Goal: Transaction & Acquisition: Subscribe to service/newsletter

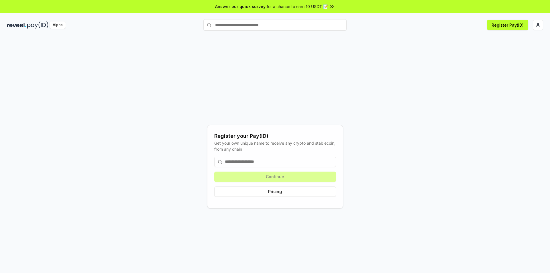
click at [271, 26] on input "text" at bounding box center [275, 24] width 143 height 11
click at [249, 164] on input at bounding box center [275, 162] width 122 height 10
drag, startPoint x: 210, startPoint y: 131, endPoint x: 290, endPoint y: 167, distance: 87.8
click at [290, 167] on div "Register your Pay(ID) Get your own unique name to receive any crypto and stable…" at bounding box center [275, 167] width 136 height 84
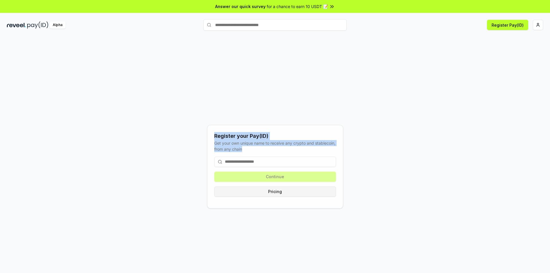
click at [283, 189] on button "Pricing" at bounding box center [275, 192] width 122 height 10
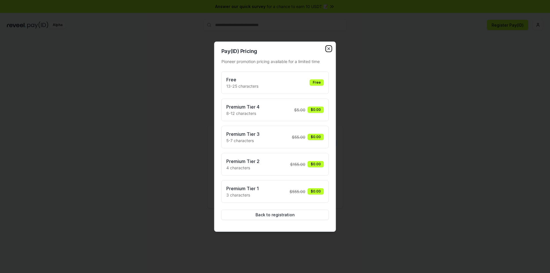
click at [329, 50] on icon "button" at bounding box center [329, 48] width 5 height 5
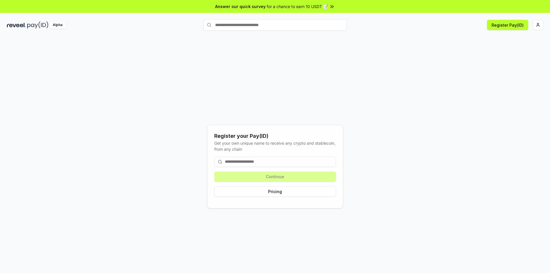
click at [261, 161] on input at bounding box center [275, 162] width 122 height 10
click at [542, 26] on html "Answer our quick survey for a chance to earn 10 USDT 📝 Alpha Register Pay(ID) R…" at bounding box center [275, 136] width 550 height 273
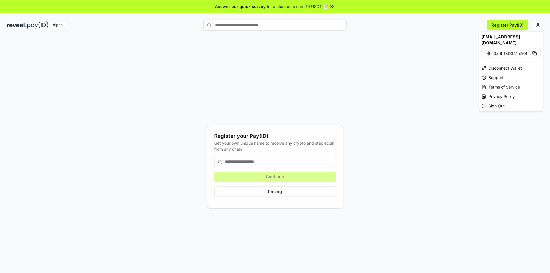
click at [365, 73] on html "Answer our quick survey for a chance to earn 10 USDT 📝 Alpha Register Pay(ID) R…" at bounding box center [275, 136] width 550 height 273
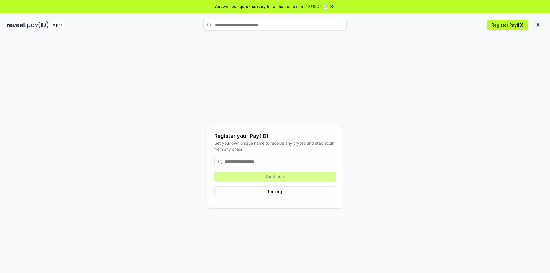
click at [537, 25] on html "Answer our quick survey for a chance to earn 10 USDT 📝 Alpha Register Pay(ID) R…" at bounding box center [275, 136] width 550 height 273
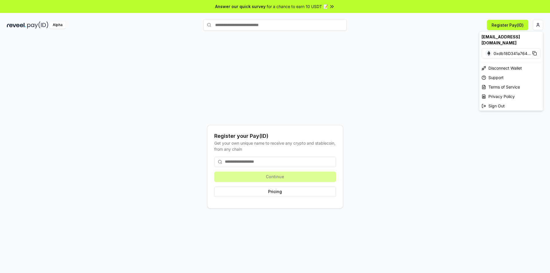
click at [502, 24] on html "Answer our quick survey for a chance to earn 10 USDT 📝 Alpha Register Pay(ID) R…" at bounding box center [275, 136] width 550 height 273
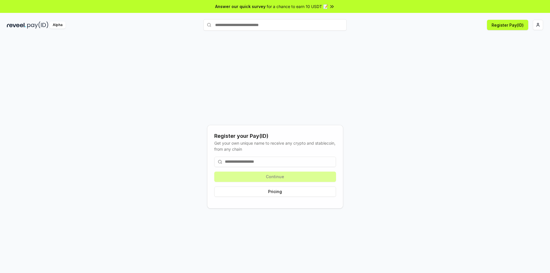
drag, startPoint x: 502, startPoint y: 24, endPoint x: 439, endPoint y: 73, distance: 80.1
click at [454, 62] on div "Answer our quick survey for a chance to earn 10 USDT 📝 Alpha Register Pay(ID) R…" at bounding box center [275, 145] width 550 height 290
click at [274, 161] on input at bounding box center [275, 162] width 122 height 10
click at [266, 164] on input at bounding box center [275, 162] width 122 height 10
type input "*"
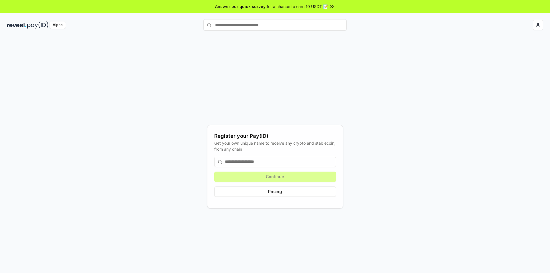
click at [271, 159] on input at bounding box center [275, 162] width 122 height 10
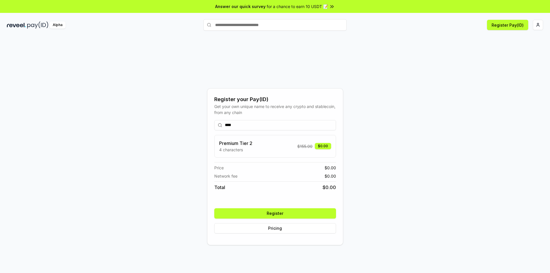
type input "****"
click at [293, 211] on button "Register" at bounding box center [275, 213] width 122 height 10
